Goal: Task Accomplishment & Management: Manage account settings

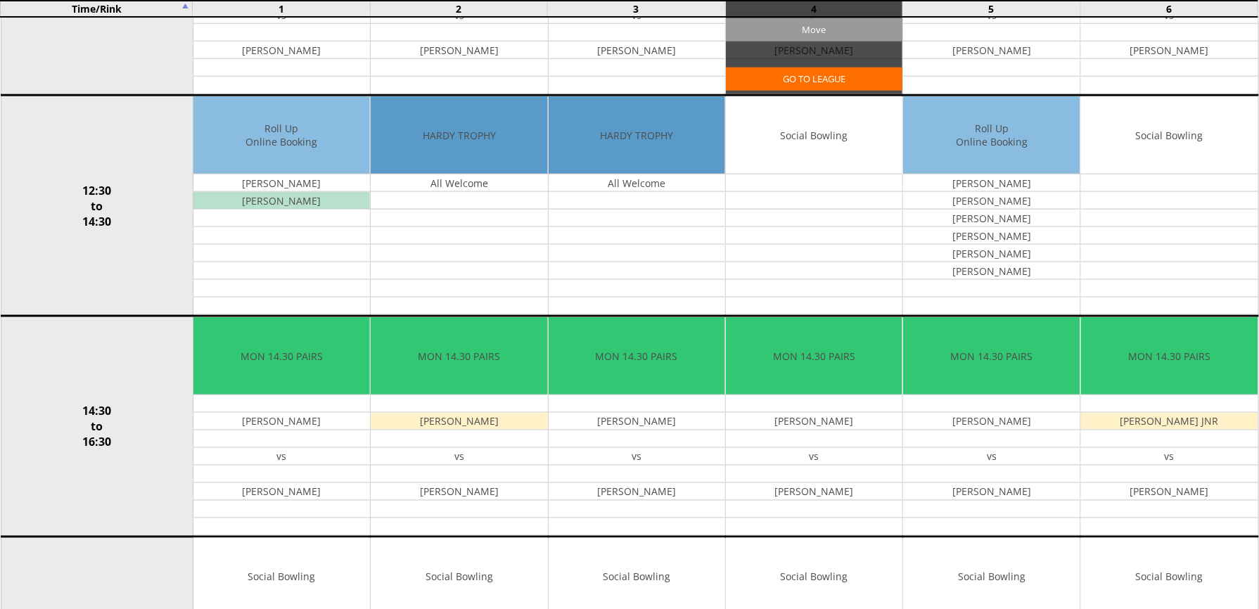
scroll to position [563, 0]
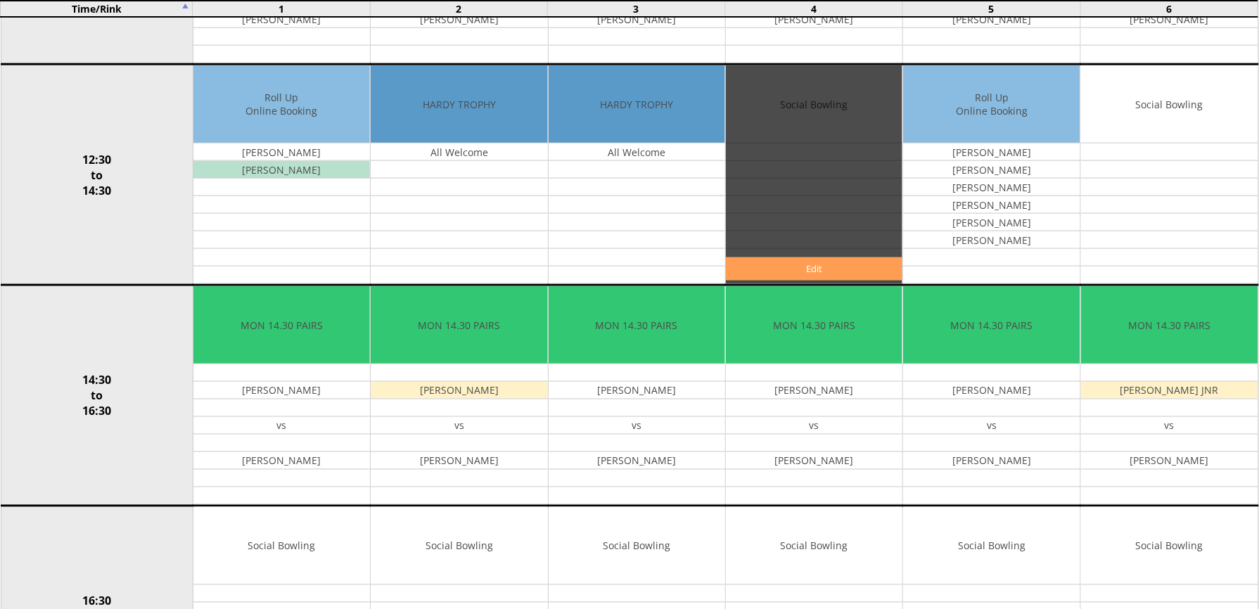
click at [778, 279] on link "Edit" at bounding box center [814, 268] width 177 height 23
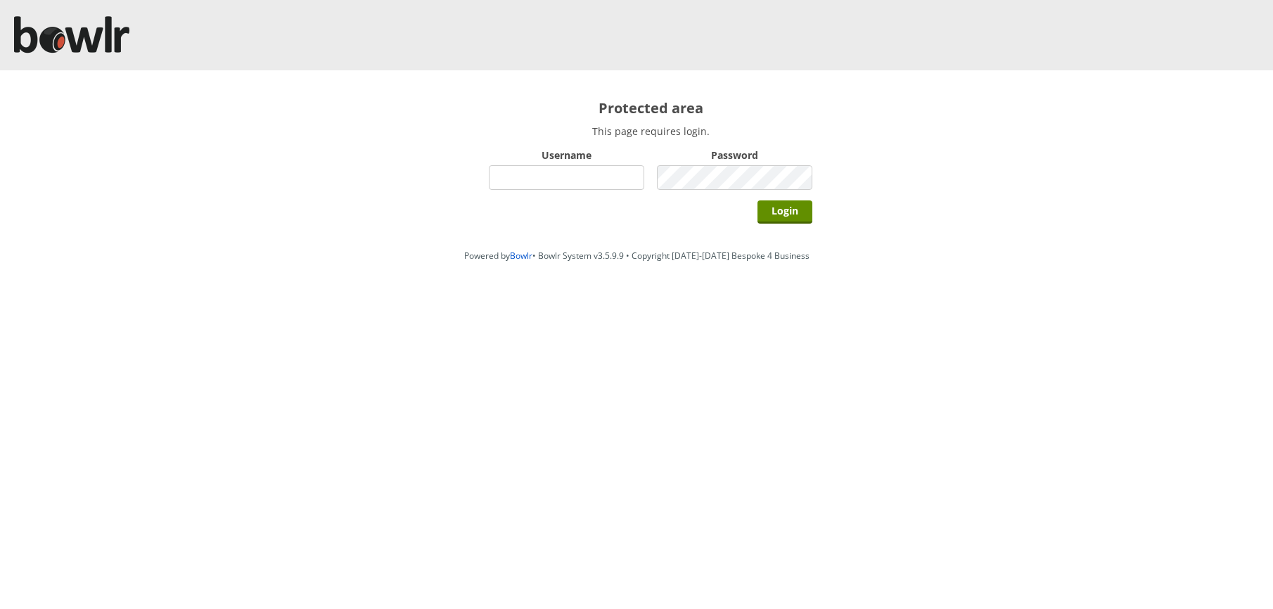
click at [626, 198] on div "Login" at bounding box center [651, 210] width 324 height 35
click at [623, 189] on input "Username" at bounding box center [566, 177] width 155 height 25
type input "hornseaindoorbowlsclub"
click at [758, 201] on input "Login" at bounding box center [785, 212] width 55 height 23
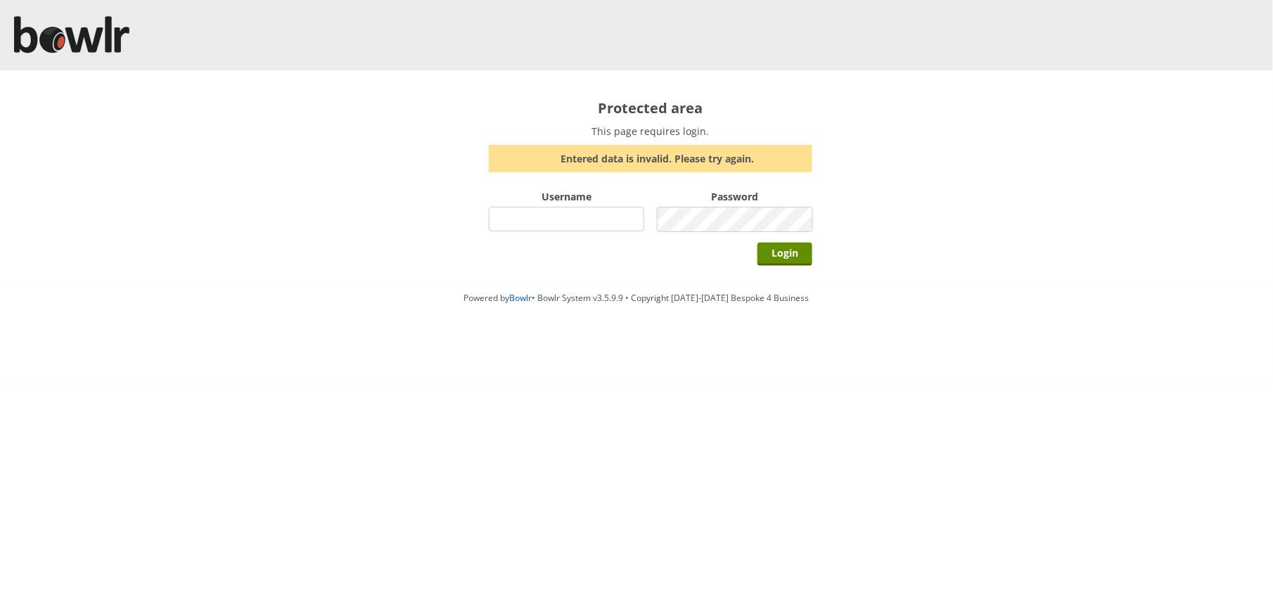
click at [554, 229] on input "Username" at bounding box center [566, 219] width 155 height 25
type input "hornseaindoorbowlsclub"
click at [758, 243] on input "Login" at bounding box center [785, 254] width 55 height 23
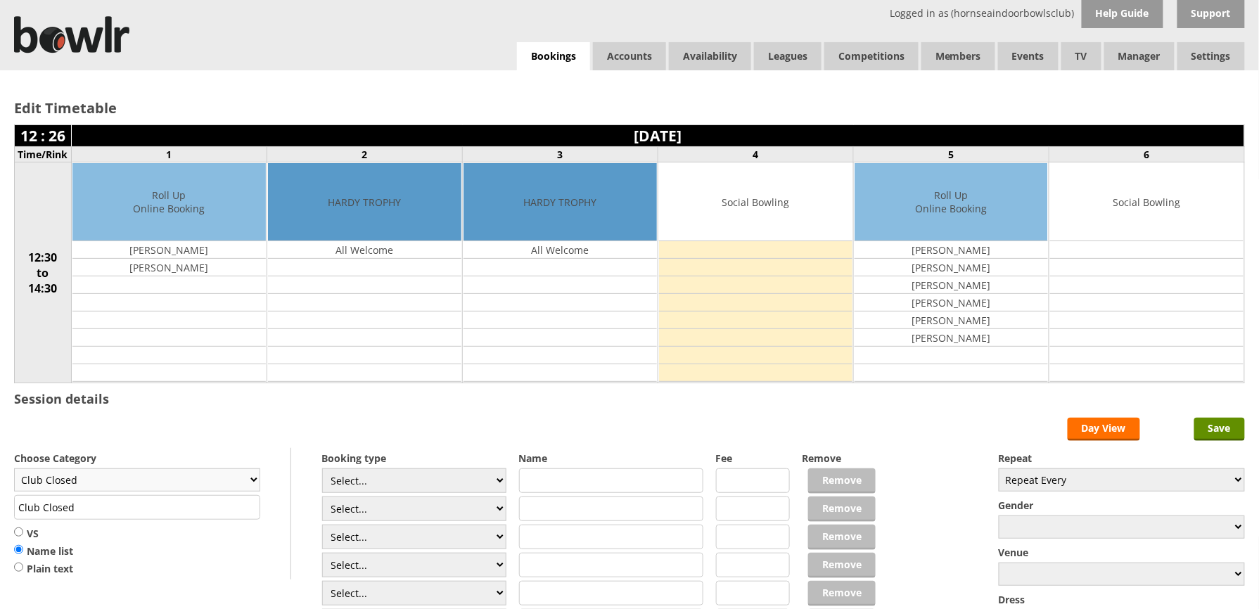
click at [243, 471] on select "Club Closed Singles League Triples League Pairs League Friendly Social Bowling …" at bounding box center [137, 480] width 246 height 23
select select "132"
click at [14, 471] on select "Club Closed Singles League Triples League Pairs League Friendly Social Bowling …" at bounding box center [137, 480] width 246 height 23
type input "Social Bowling"
click at [1214, 426] on input "Save" at bounding box center [1220, 429] width 51 height 23
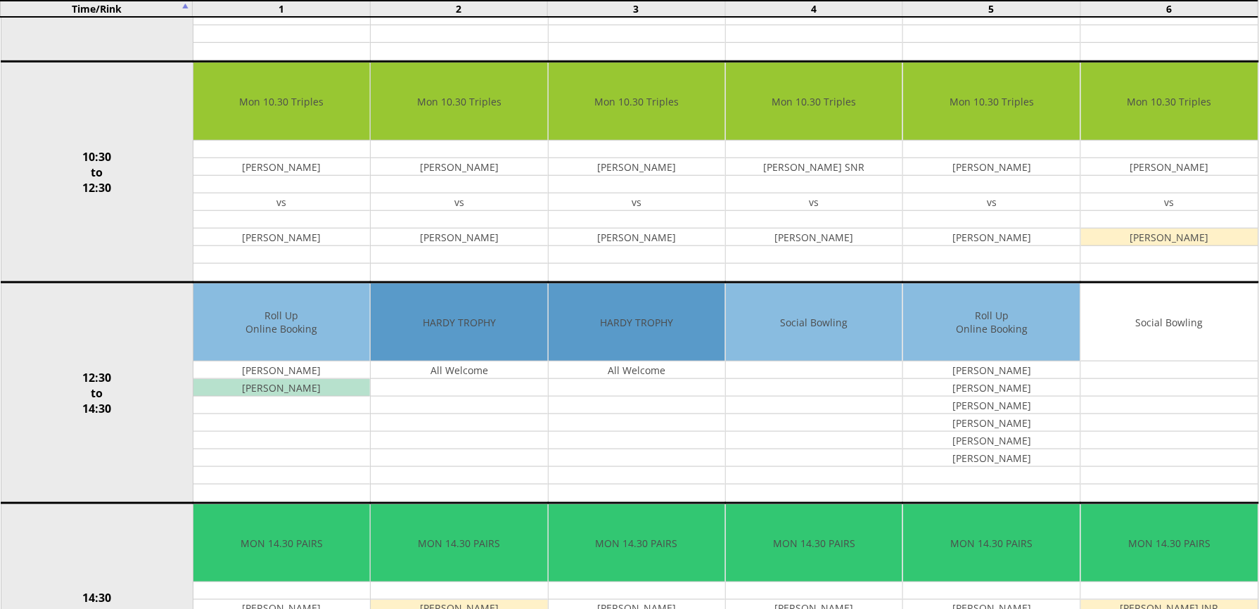
scroll to position [375, 0]
